Goal: Information Seeking & Learning: Find specific fact

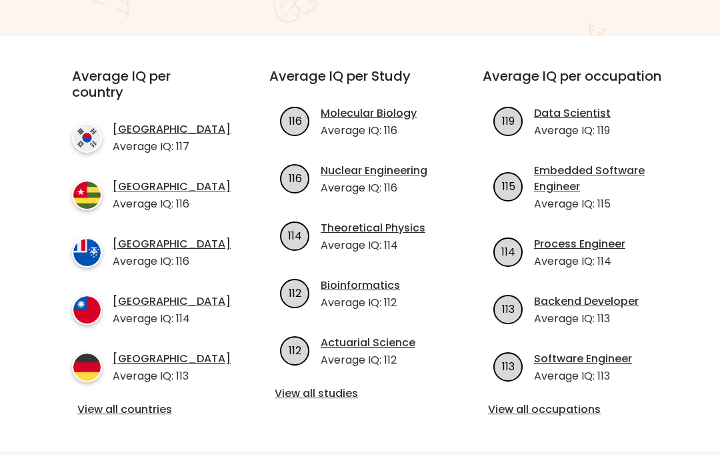
scroll to position [448, 0]
click at [195, 339] on div "Average IQ per country South Korea Average IQ: 117 Togo Average IQ: 116 French …" at bounding box center [360, 242] width 624 height 415
click at [162, 401] on link "View all countries" at bounding box center [146, 409] width 139 height 16
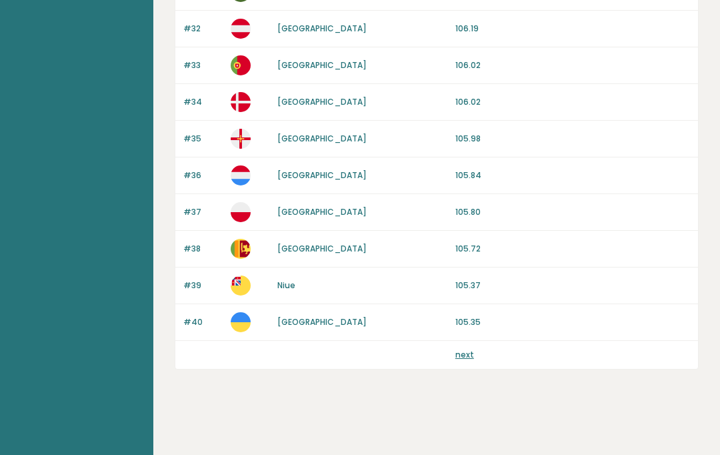
scroll to position [1489, 0]
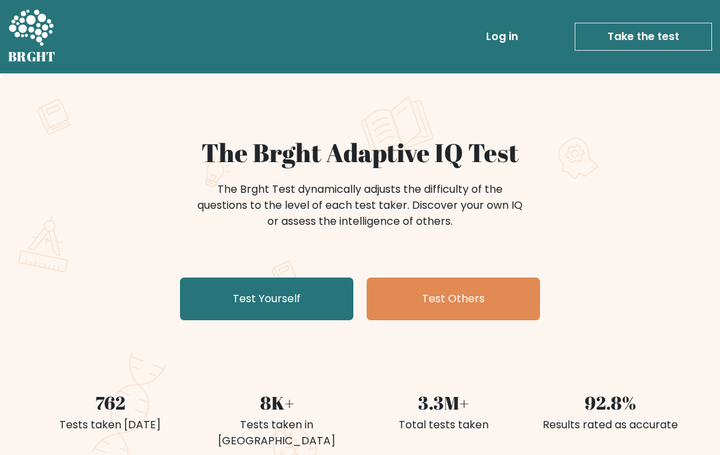
scroll to position [85, 0]
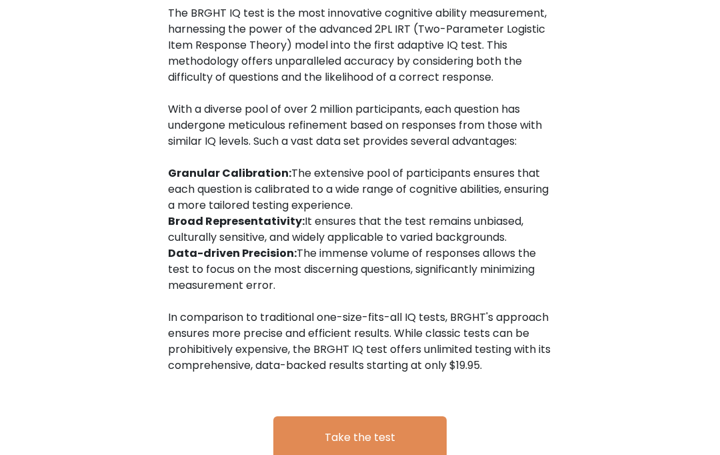
scroll to position [2015, 0]
